Goal: Find specific page/section: Find specific page/section

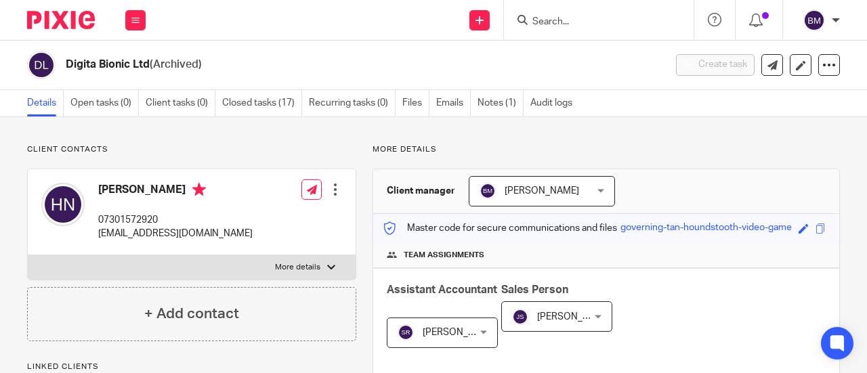
scroll to position [542, 0]
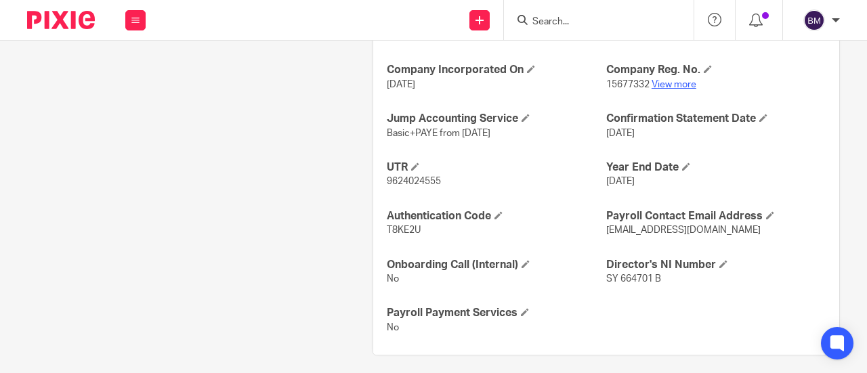
click at [664, 89] on link "View more" at bounding box center [674, 84] width 45 height 9
click at [545, 28] on form at bounding box center [603, 20] width 144 height 17
click at [569, 20] on input "Search" at bounding box center [592, 22] width 122 height 12
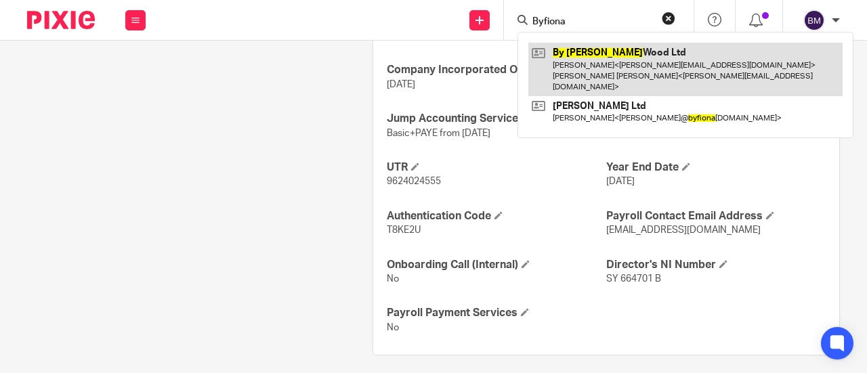
type input "Byfiona"
click at [645, 57] on link at bounding box center [685, 70] width 314 height 54
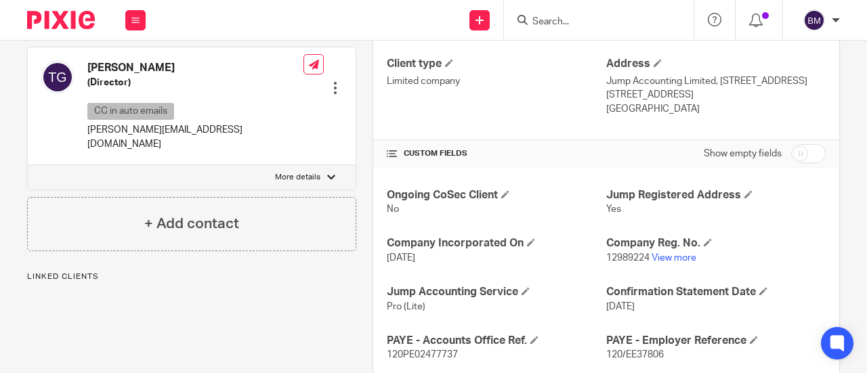
scroll to position [474, 0]
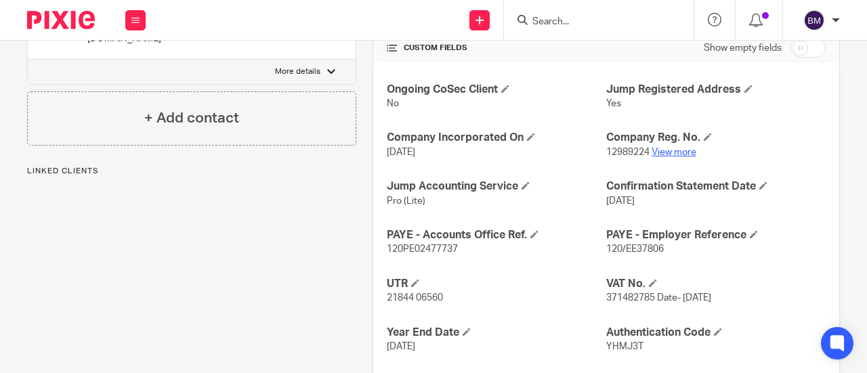
click at [673, 148] on link "View more" at bounding box center [674, 152] width 45 height 9
click at [598, 19] on input "Search" at bounding box center [592, 22] width 122 height 12
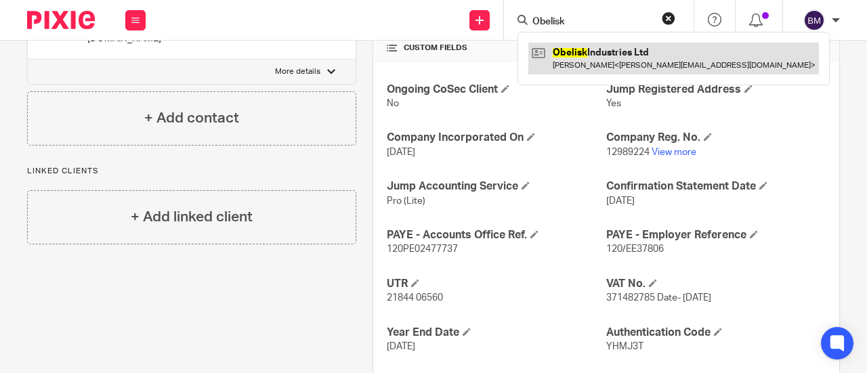
type input "Obelisk"
click at [613, 66] on link at bounding box center [673, 58] width 291 height 31
click at [563, 54] on link at bounding box center [673, 58] width 291 height 31
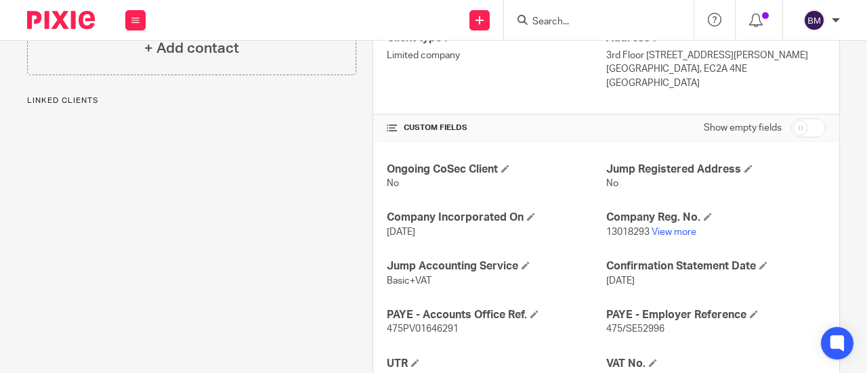
scroll to position [406, 0]
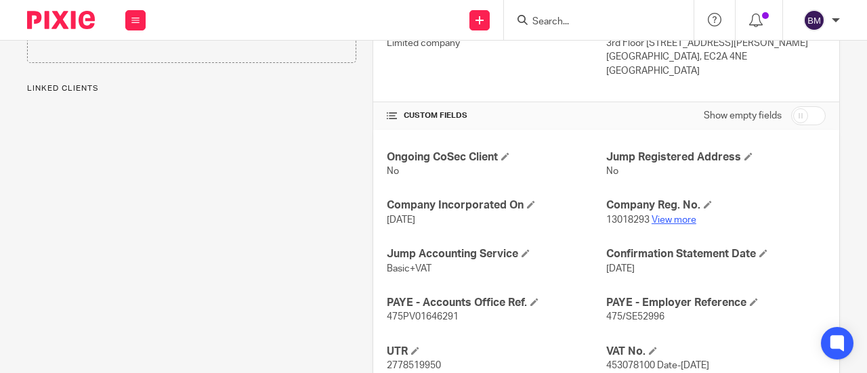
click at [677, 216] on link "View more" at bounding box center [674, 219] width 45 height 9
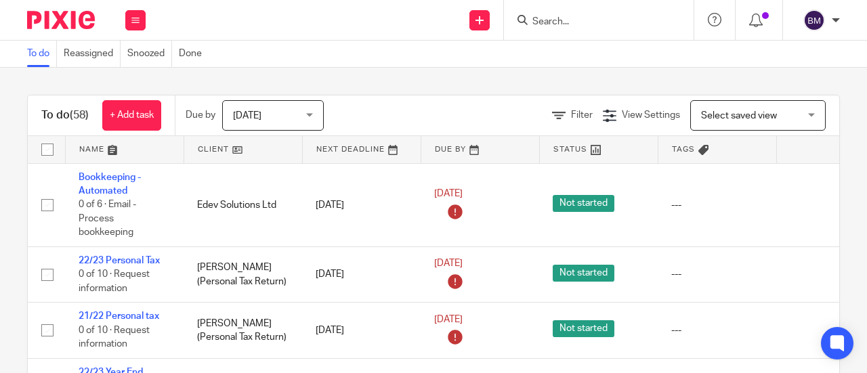
click at [558, 24] on input "Search" at bounding box center [592, 22] width 122 height 12
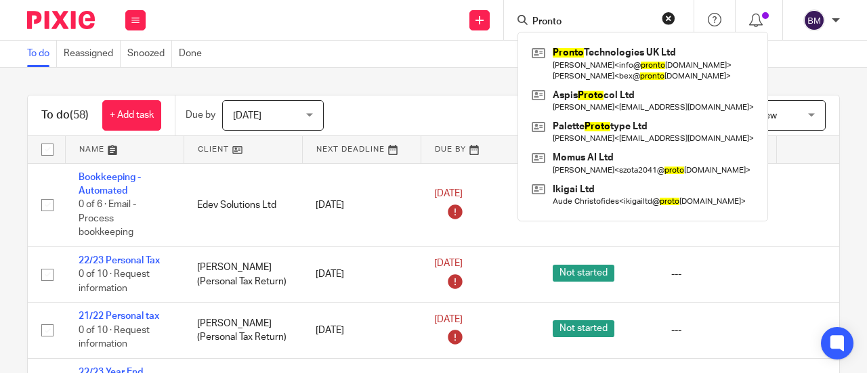
type input "Pronto"
click button "submit" at bounding box center [0, 0] width 0 height 0
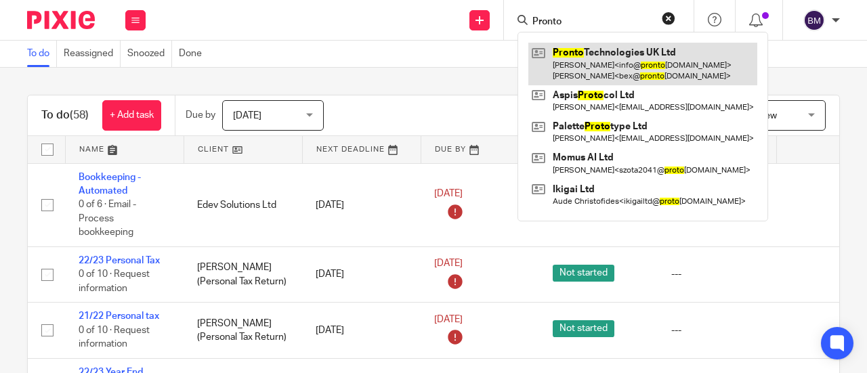
click at [616, 67] on link at bounding box center [642, 64] width 229 height 42
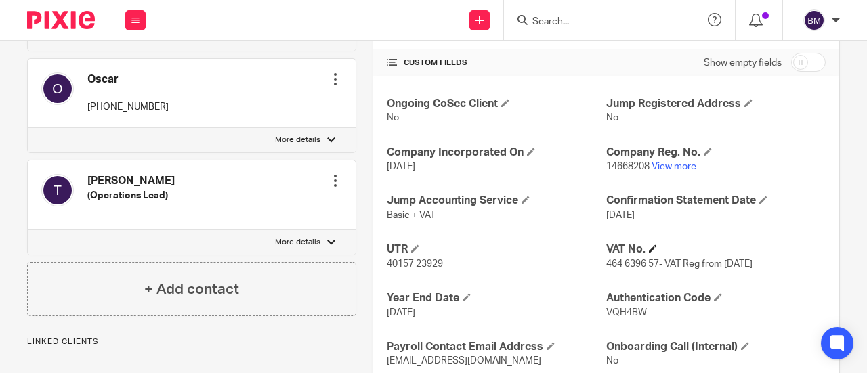
scroll to position [474, 0]
click at [675, 163] on link "View more" at bounding box center [674, 165] width 45 height 9
click at [588, 26] on input "Search" at bounding box center [592, 22] width 122 height 12
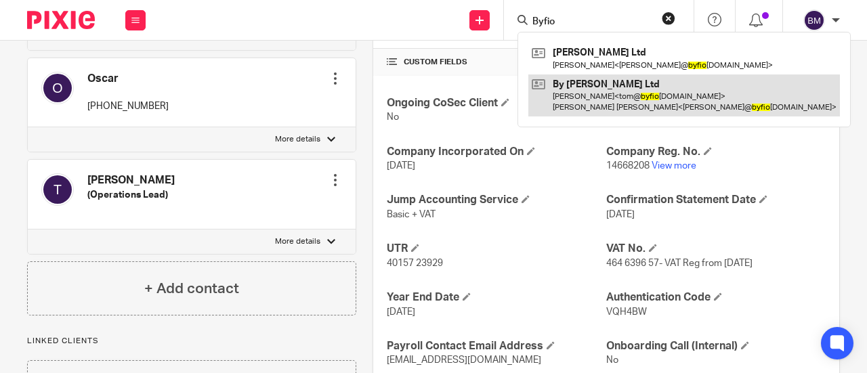
type input "Byfio"
click at [603, 103] on link at bounding box center [684, 95] width 312 height 42
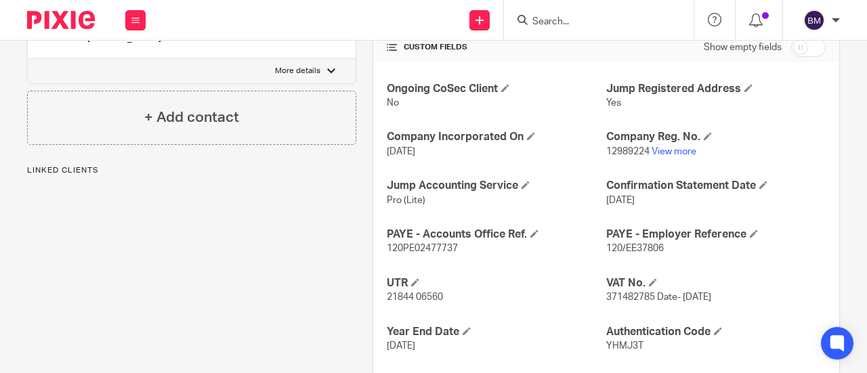
scroll to position [542, 0]
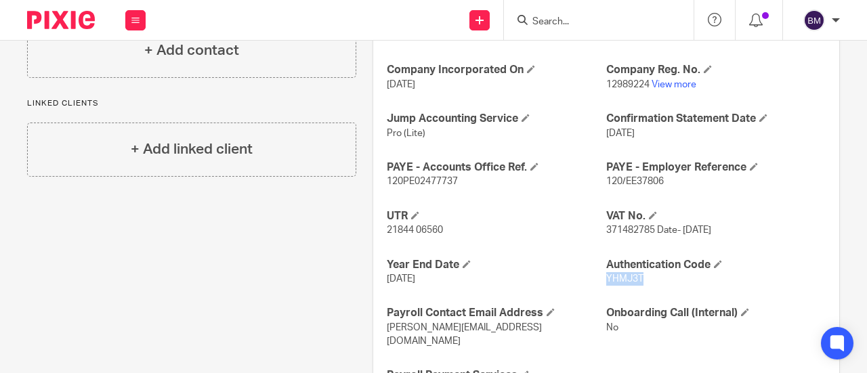
drag, startPoint x: 634, startPoint y: 280, endPoint x: 599, endPoint y: 277, distance: 34.6
click at [606, 277] on span "YHMJ3T" at bounding box center [624, 278] width 37 height 9
copy span "YHMJ3T"
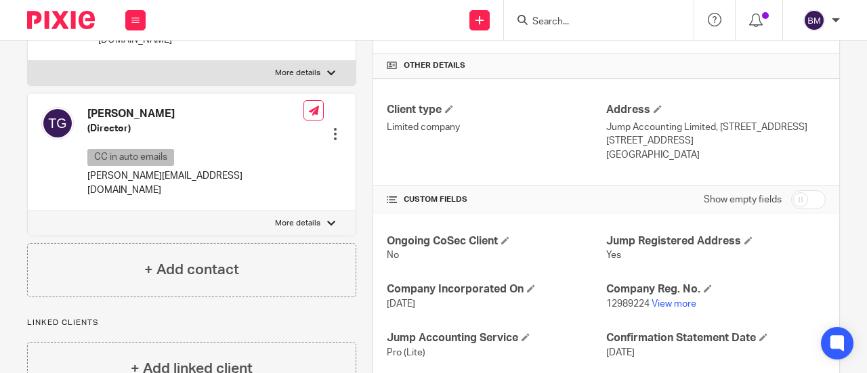
scroll to position [406, 0]
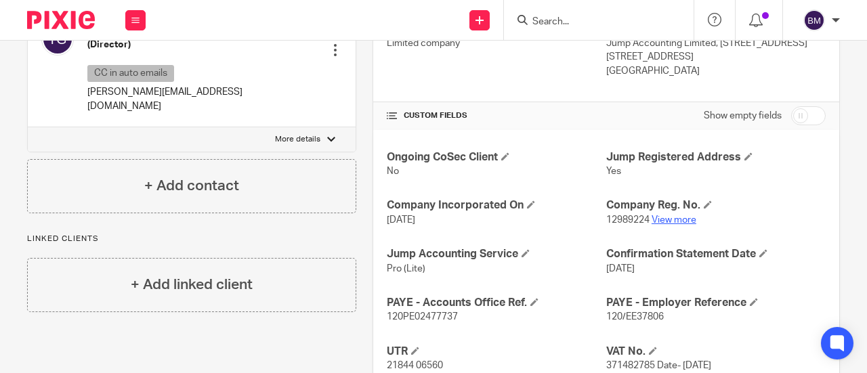
click at [679, 217] on link "View more" at bounding box center [674, 219] width 45 height 9
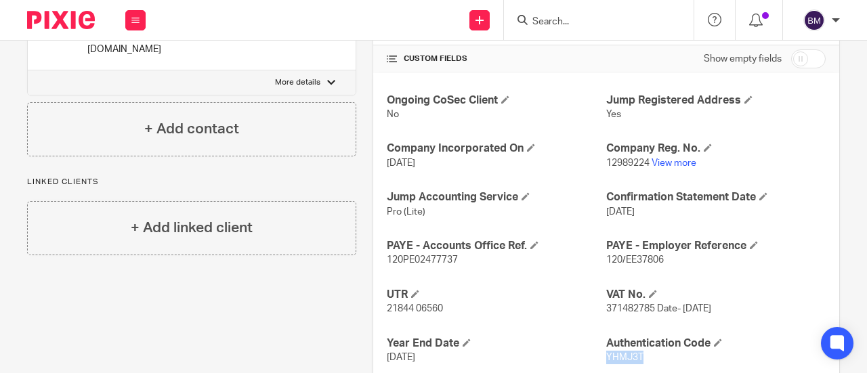
scroll to position [542, 0]
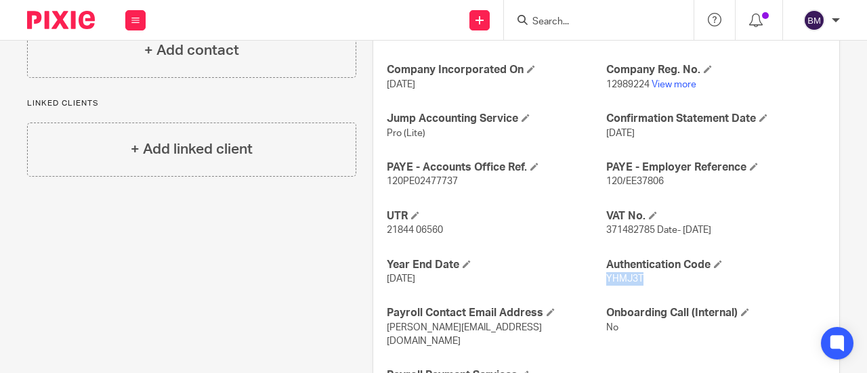
click at [665, 275] on p "YHMJ3T" at bounding box center [715, 279] width 219 height 14
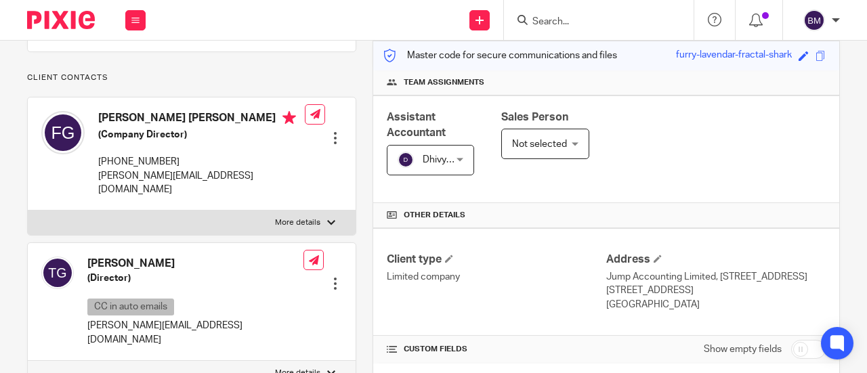
scroll to position [68, 0]
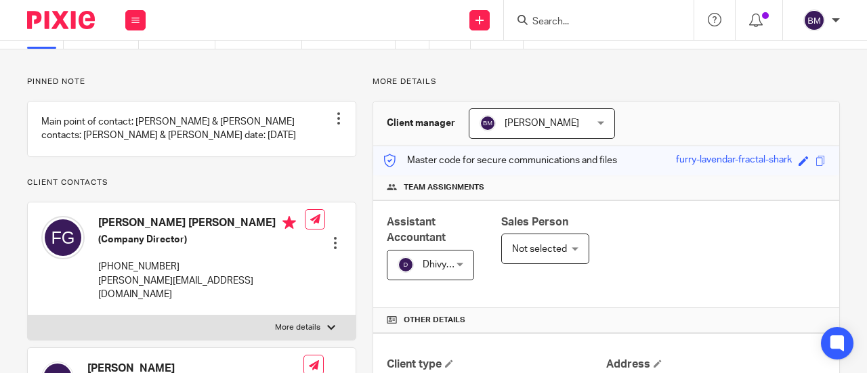
click at [589, 26] on input "Search" at bounding box center [592, 22] width 122 height 12
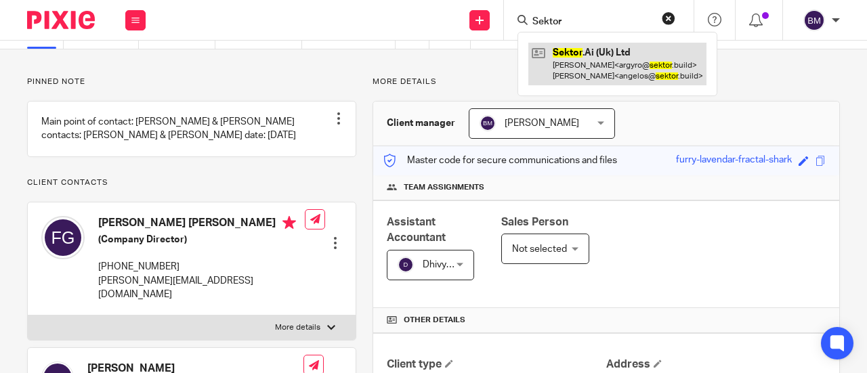
type input "Sektor"
click at [614, 60] on link at bounding box center [617, 64] width 178 height 42
